Goal: Task Accomplishment & Management: Use online tool/utility

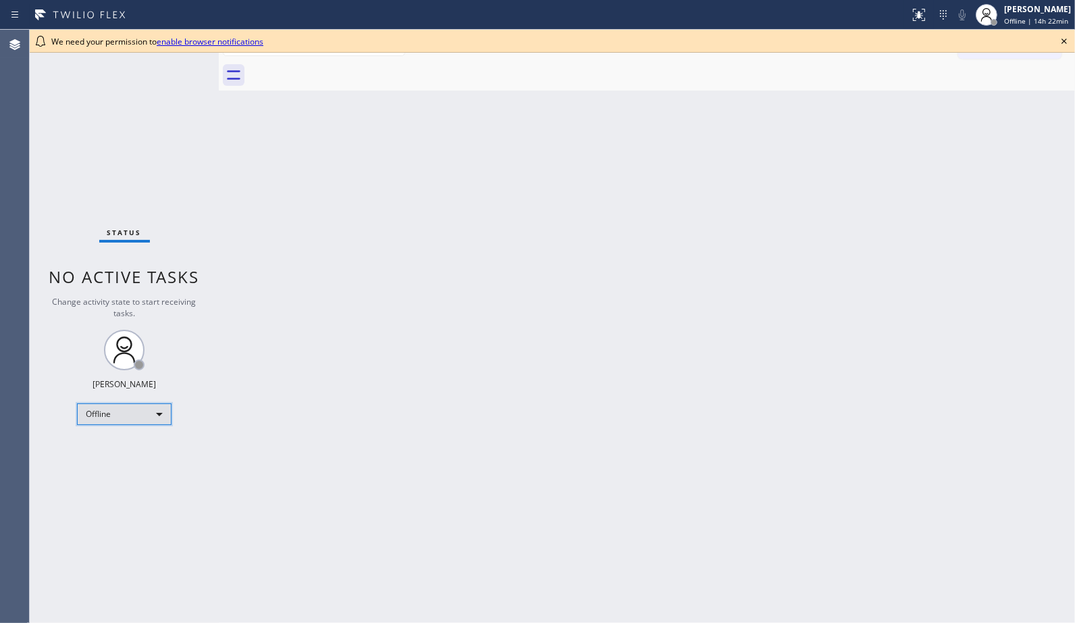
click at [164, 408] on div "Offline" at bounding box center [124, 414] width 95 height 22
click at [122, 463] on li "Unavailable" at bounding box center [124, 466] width 92 height 16
click at [1056, 35] on icon at bounding box center [1064, 41] width 16 height 16
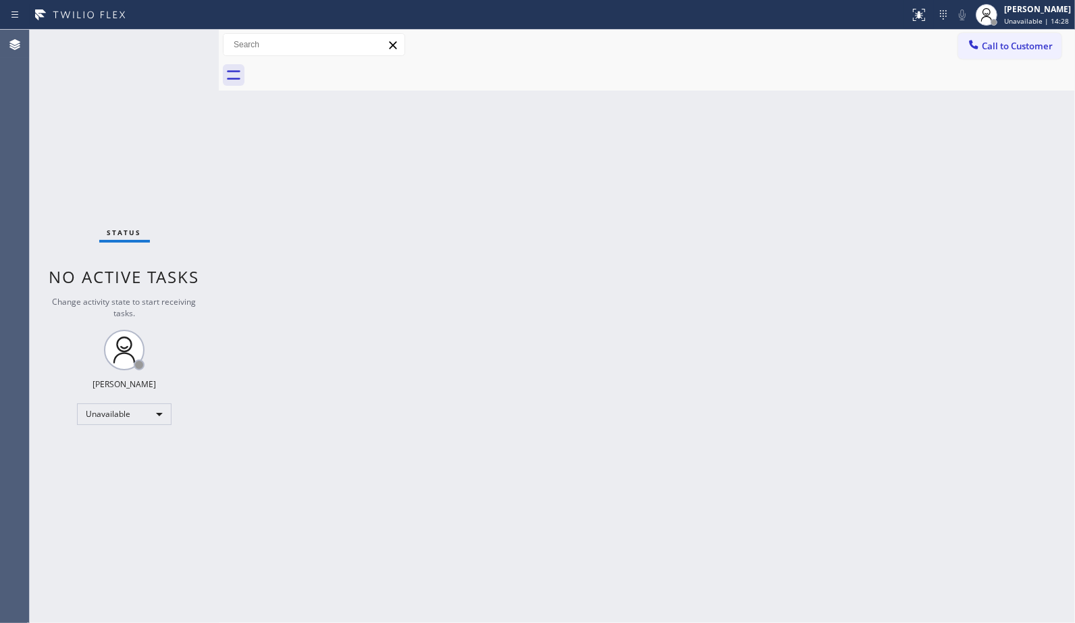
drag, startPoint x: 618, startPoint y: 361, endPoint x: 617, endPoint y: 341, distance: 19.6
click at [619, 360] on div "Back to Dashboard Change Sender ID Customers Technicians Select a contact Outbo…" at bounding box center [647, 326] width 856 height 593
